Goal: Task Accomplishment & Management: Manage account settings

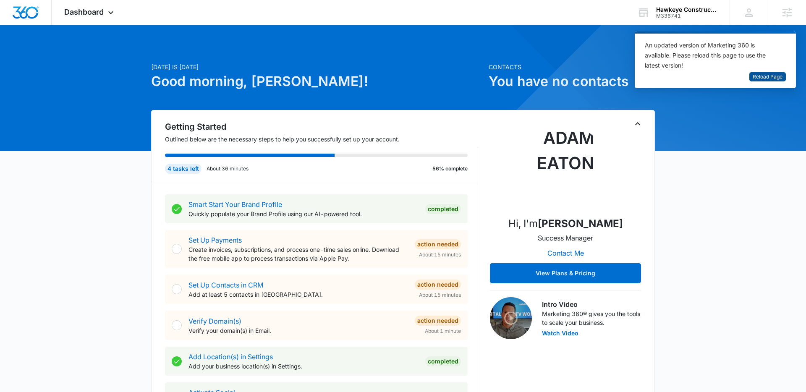
click at [761, 74] on span "Reload Page" at bounding box center [767, 77] width 30 height 8
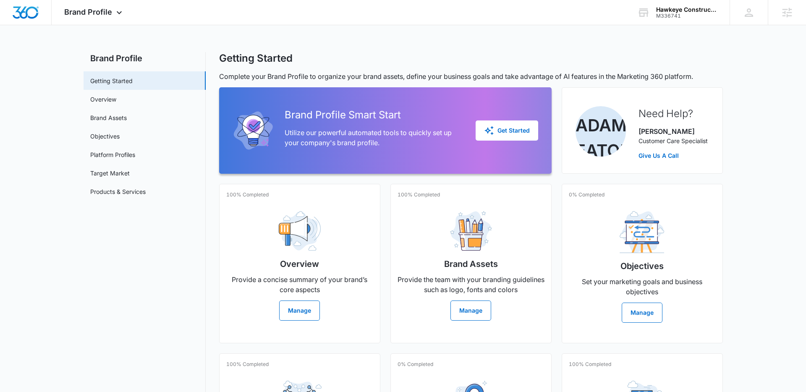
click at [128, 55] on h2 "Brand Profile" at bounding box center [145, 58] width 122 height 13
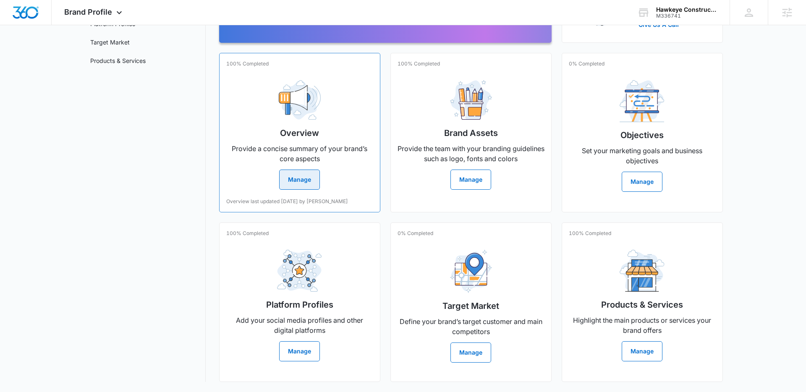
scroll to position [132, 0]
click at [295, 144] on p "Provide a concise summary of your brand’s core aspects" at bounding box center [299, 154] width 147 height 20
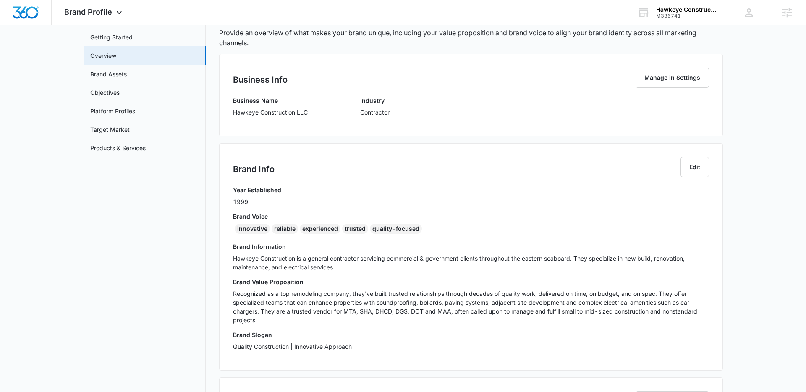
scroll to position [16, 0]
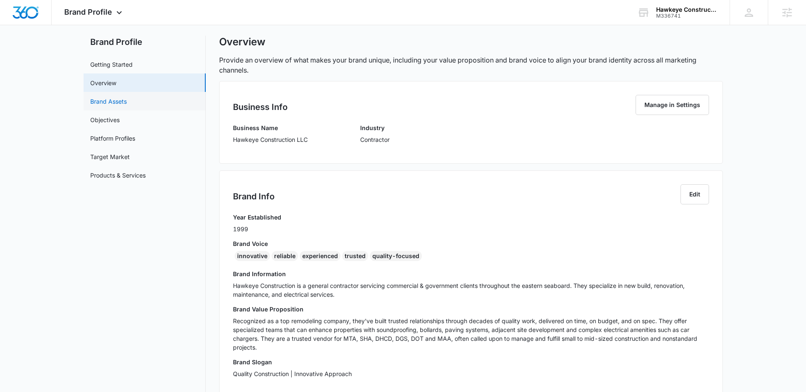
click at [118, 98] on link "Brand Assets" at bounding box center [108, 101] width 37 height 9
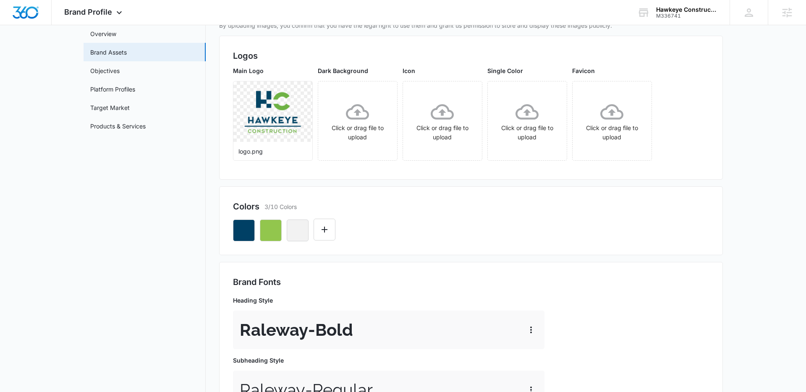
scroll to position [29, 0]
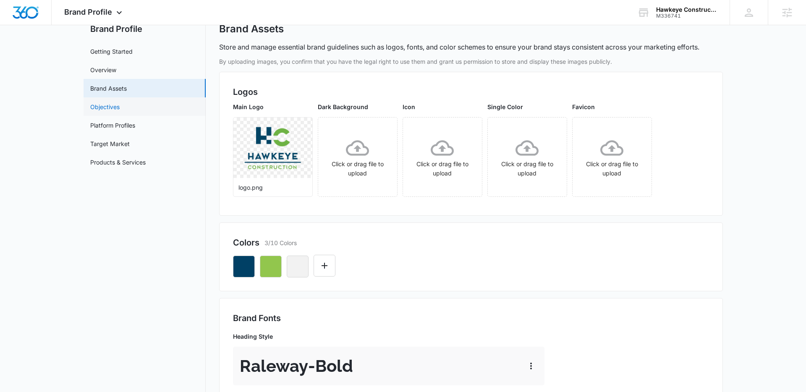
click at [112, 106] on link "Objectives" at bounding box center [104, 106] width 29 height 9
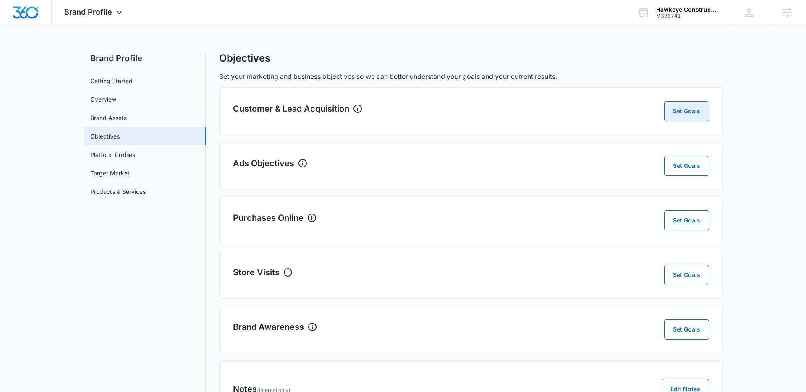
click at [677, 112] on button "Set Goals" at bounding box center [686, 111] width 45 height 20
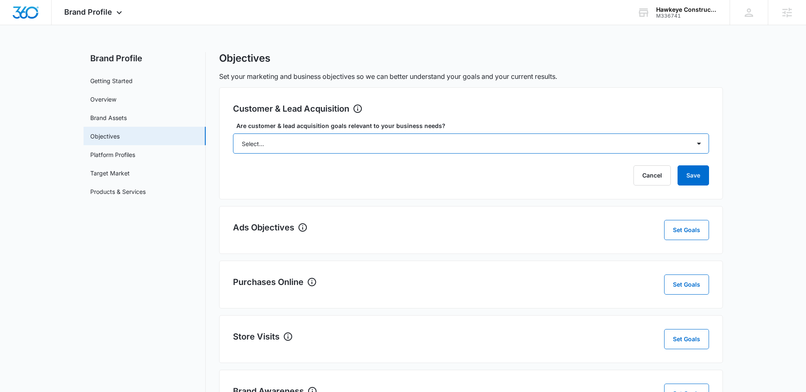
click at [368, 138] on select "Select... Yes No Yes, but don't currently have the data" at bounding box center [471, 143] width 476 height 20
select select "yes"
click at [233, 133] on select "Select... Yes No Yes, but don't currently have the data" at bounding box center [471, 143] width 476 height 20
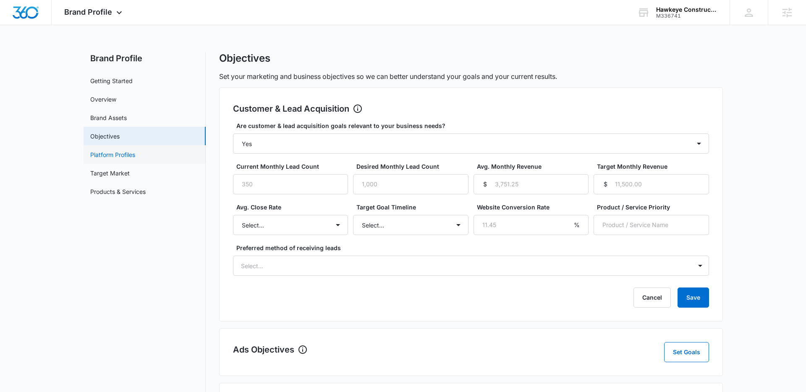
click at [118, 156] on link "Platform Profiles" at bounding box center [112, 154] width 45 height 9
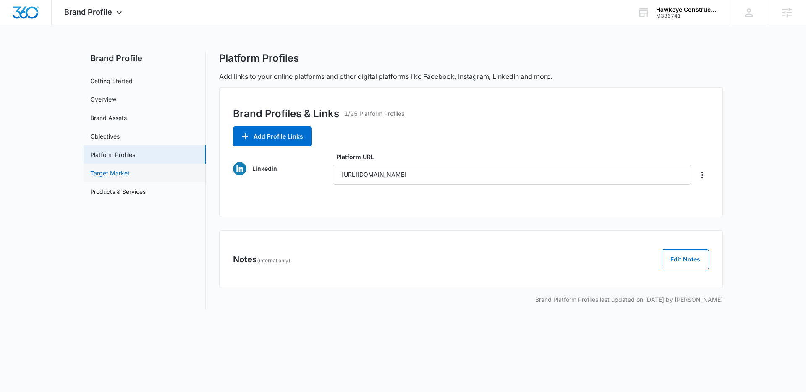
click at [115, 172] on link "Target Market" at bounding box center [109, 173] width 39 height 9
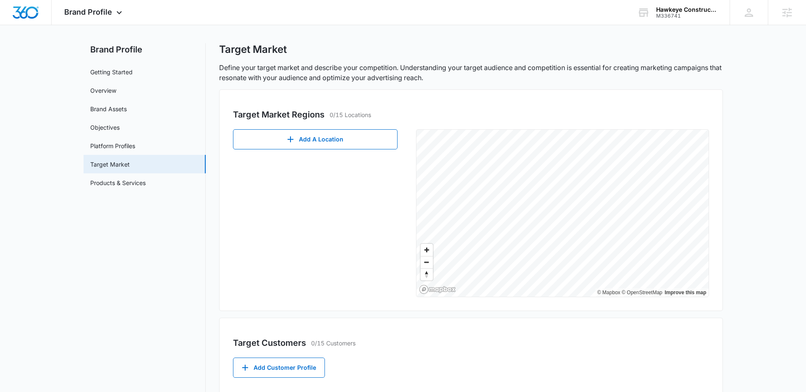
scroll to position [12, 0]
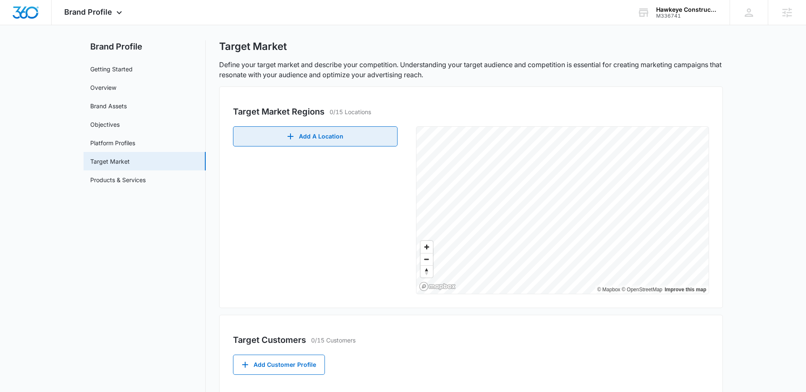
click at [329, 137] on button "Add A Location" at bounding box center [315, 136] width 164 height 20
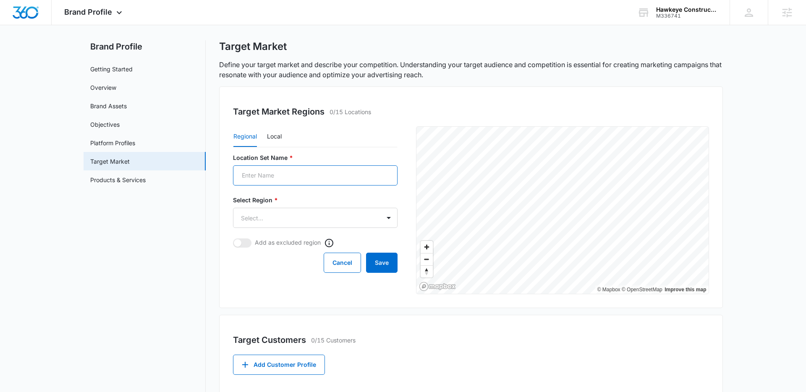
click at [298, 173] on input "Location Set Name *" at bounding box center [315, 175] width 164 height 20
type input "Baltimore"
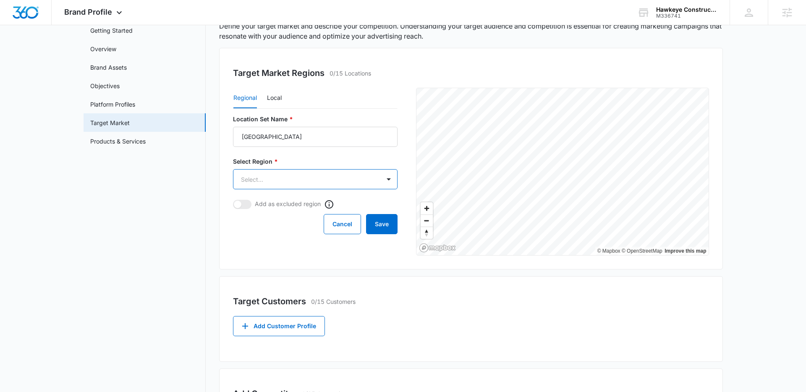
scroll to position [39, 0]
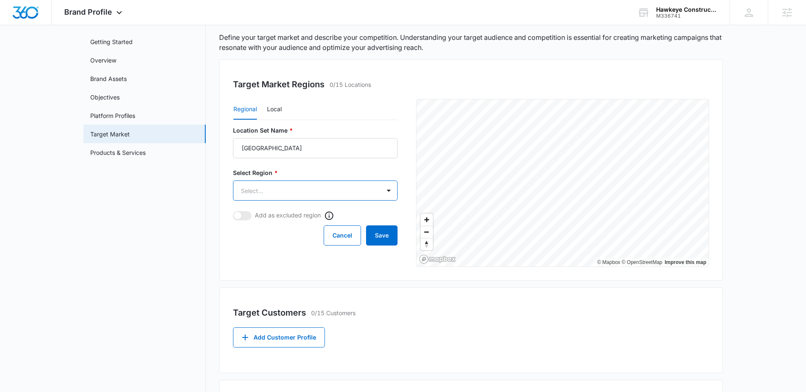
click at [357, 187] on body "Brand Profile Apps Reputation Websites Forms CRM Email Social Shop Payments POS…" at bounding box center [403, 251] width 806 height 580
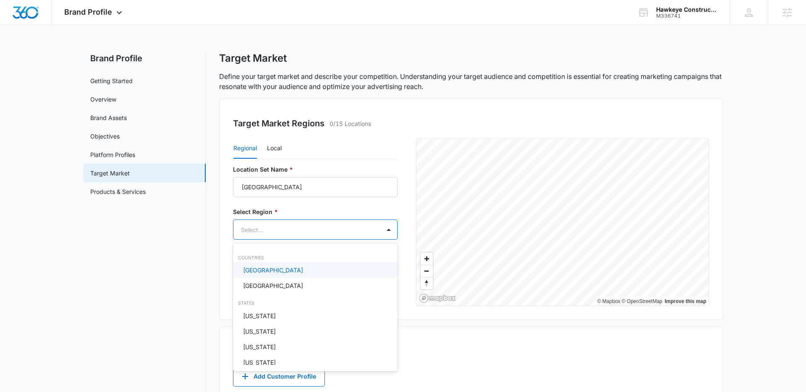
scroll to position [0, 0]
click at [178, 261] on div at bounding box center [403, 196] width 806 height 392
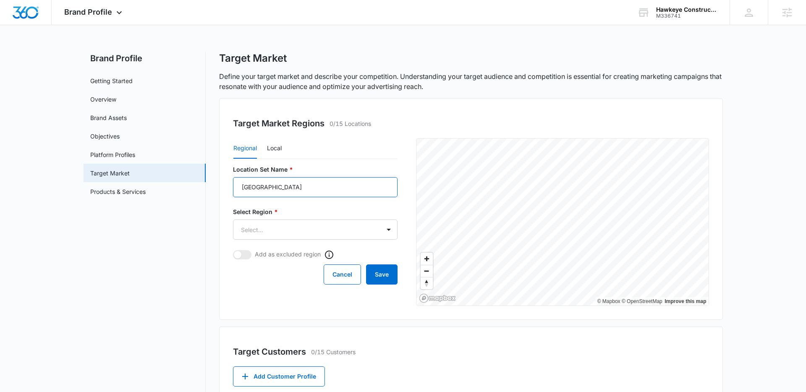
click at [258, 189] on input "Baltimore" at bounding box center [315, 187] width 164 height 20
click at [273, 149] on button "Local" at bounding box center [274, 148] width 15 height 20
click at [277, 191] on input "Location Set Name *" at bounding box center [315, 187] width 164 height 20
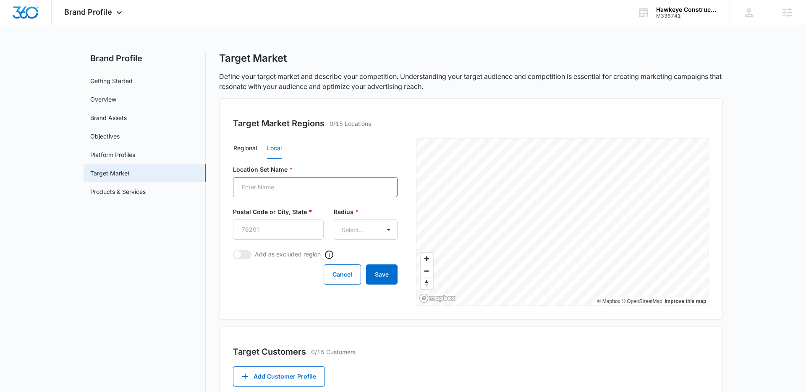
paste input "Baltimore"
type input "Baltimore"
click at [258, 224] on input "Postal Code or City, State *" at bounding box center [278, 229] width 91 height 20
paste input "21202"
type input "21202"
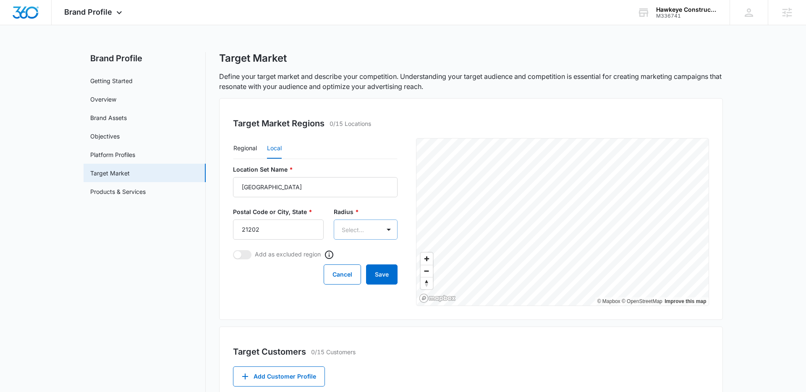
click at [355, 229] on body "Brand Profile Apps Reputation Websites Forms CRM Email Social Shop Payments POS…" at bounding box center [403, 290] width 806 height 580
click at [354, 304] on p "100mi" at bounding box center [346, 305] width 18 height 9
click at [376, 279] on button "Save" at bounding box center [381, 275] width 31 height 20
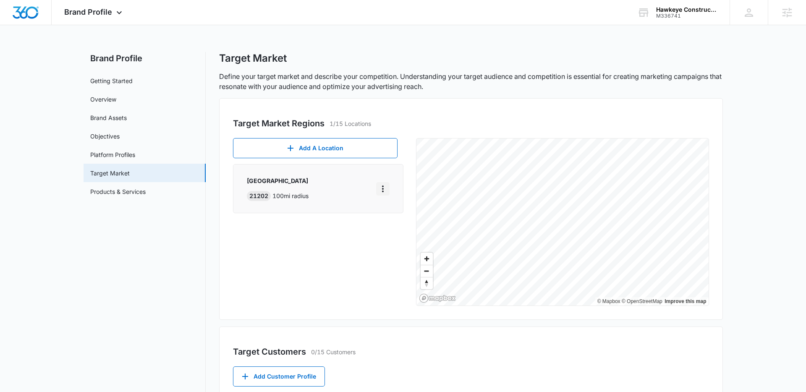
click at [385, 190] on icon "More" at bounding box center [383, 189] width 10 height 10
click at [392, 212] on div "Edit" at bounding box center [404, 212] width 36 height 6
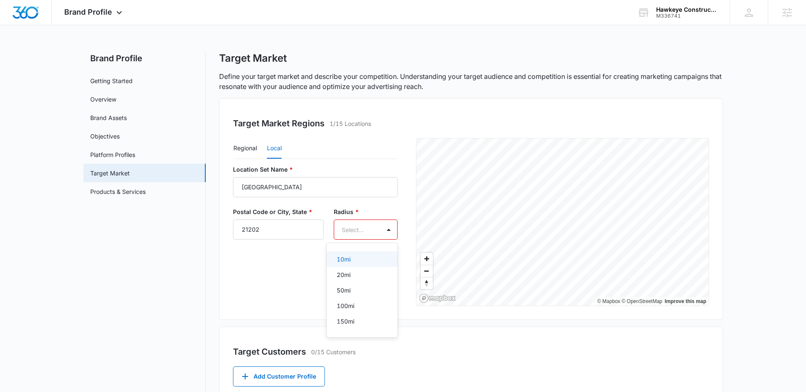
click at [361, 232] on body "Brand Profile Apps Reputation Websites Forms CRM Email Social Shop Payments POS…" at bounding box center [403, 196] width 806 height 392
click at [341, 291] on p "50mi" at bounding box center [344, 290] width 14 height 9
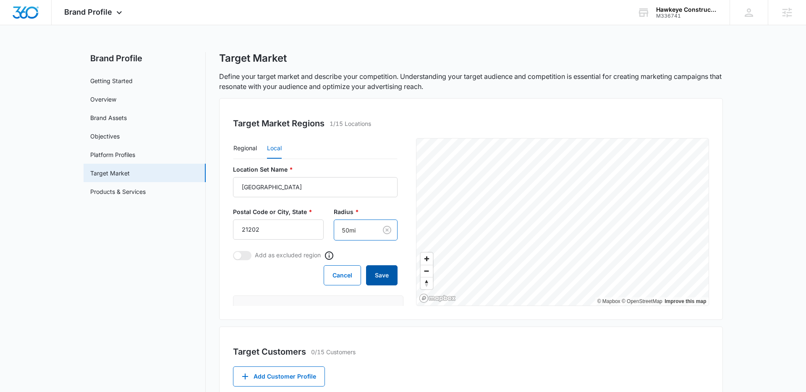
click at [379, 279] on button "Save" at bounding box center [381, 275] width 31 height 20
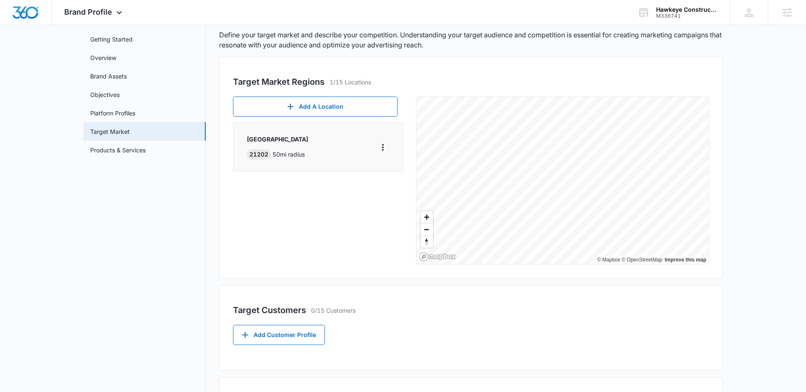
scroll to position [9, 0]
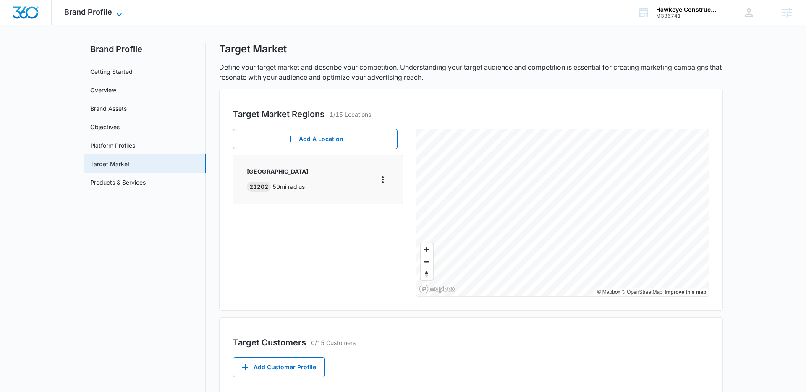
click at [120, 13] on icon at bounding box center [119, 14] width 5 height 3
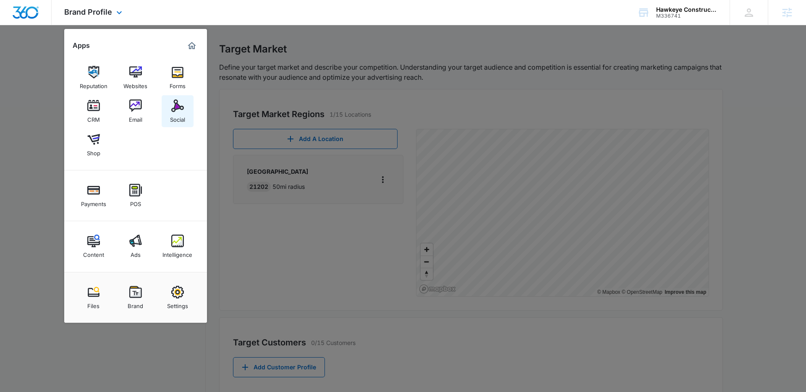
click at [169, 106] on link "Social" at bounding box center [178, 111] width 32 height 32
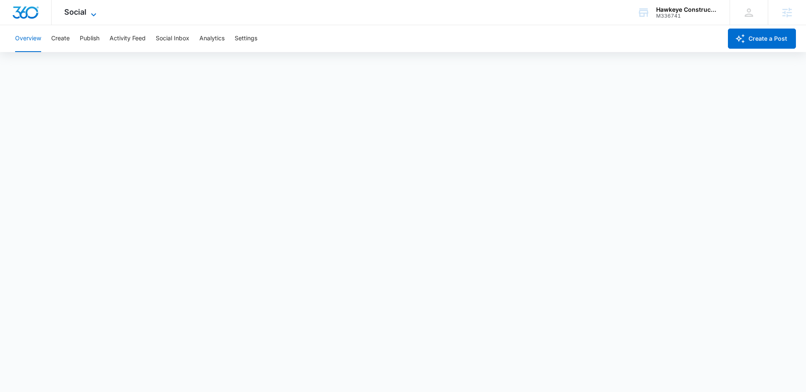
click at [91, 13] on icon at bounding box center [94, 15] width 10 height 10
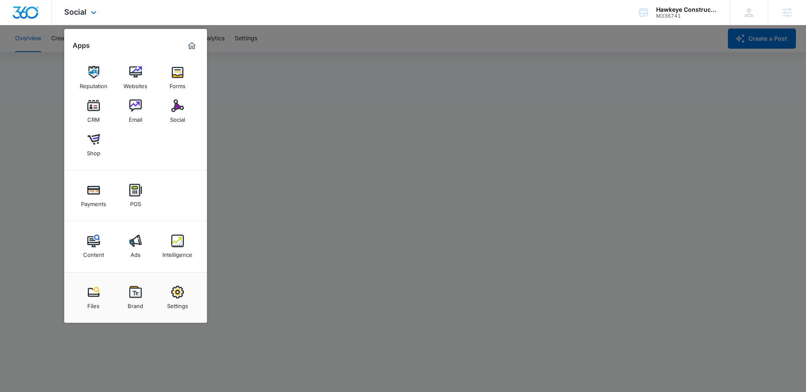
click at [192, 44] on img "Marketing 360® Dashboard" at bounding box center [192, 46] width 10 height 10
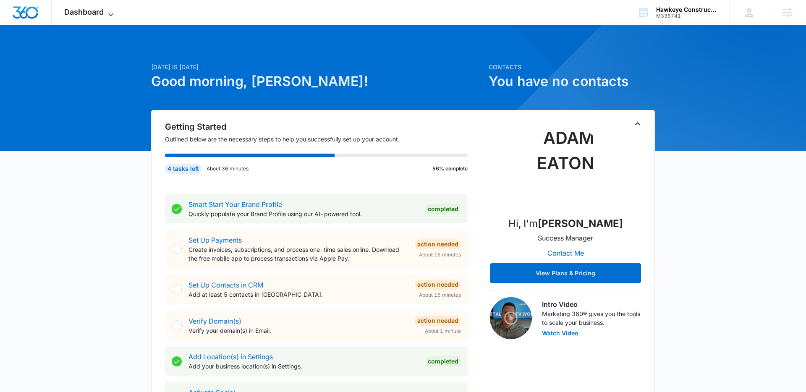
click at [108, 13] on icon at bounding box center [111, 15] width 10 height 10
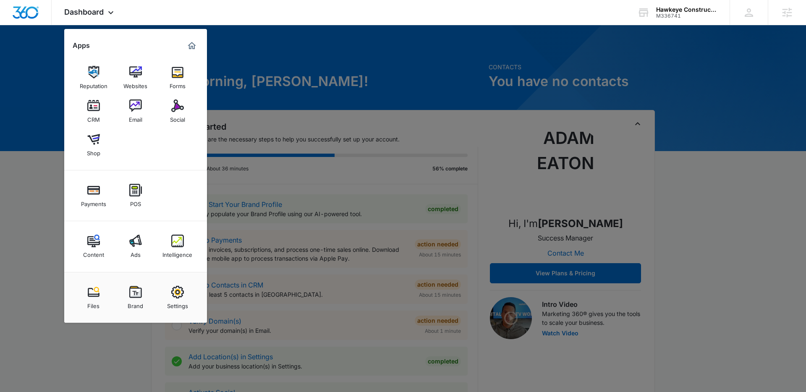
click at [324, 48] on div at bounding box center [403, 196] width 806 height 392
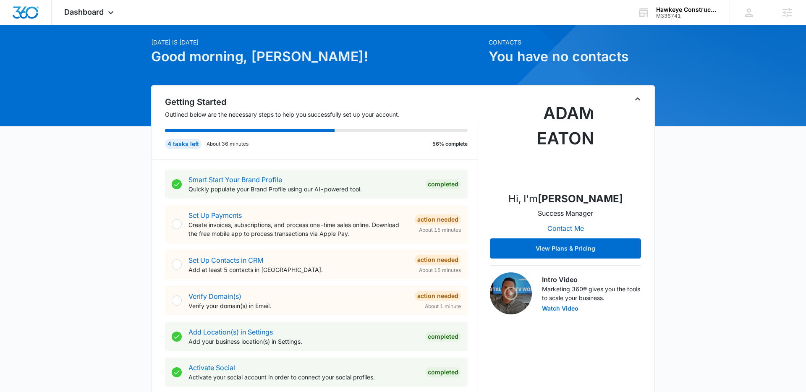
scroll to position [4, 0]
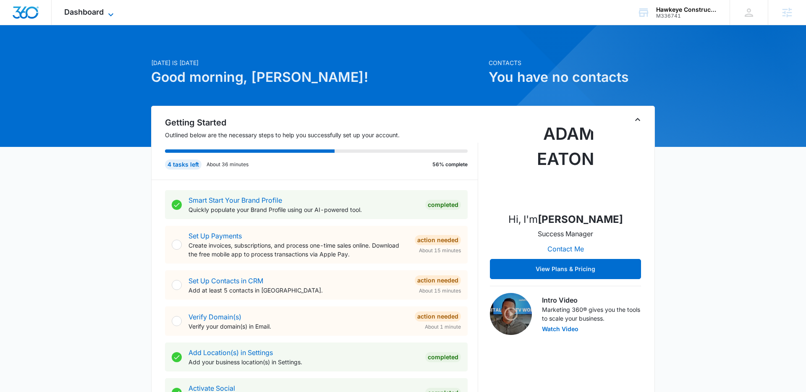
click at [102, 14] on span "Dashboard" at bounding box center [83, 12] width 39 height 9
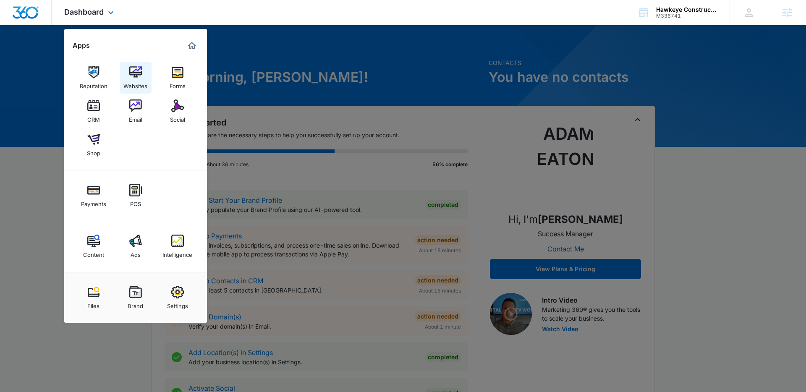
click at [135, 75] on img at bounding box center [135, 72] width 13 height 13
